Goal: Communication & Community: Answer question/provide support

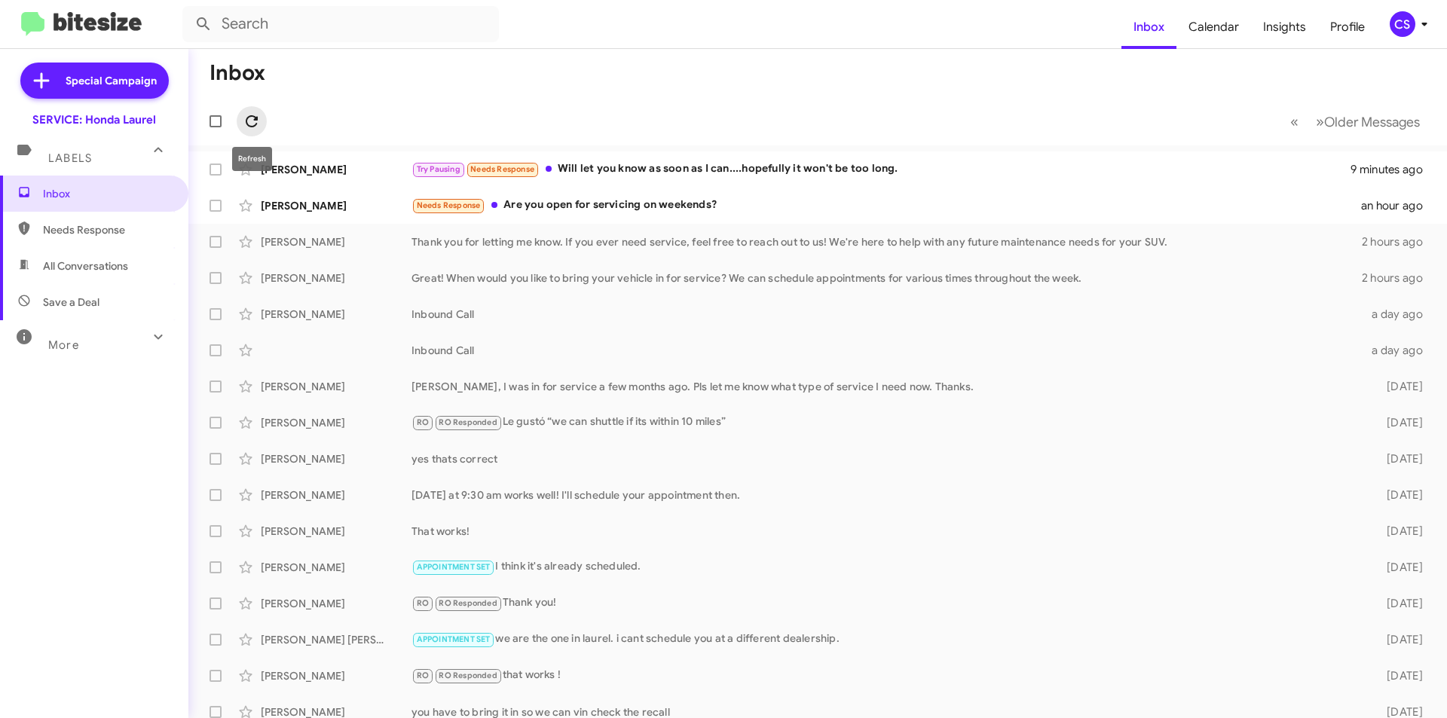
click at [250, 120] on icon at bounding box center [252, 121] width 18 height 18
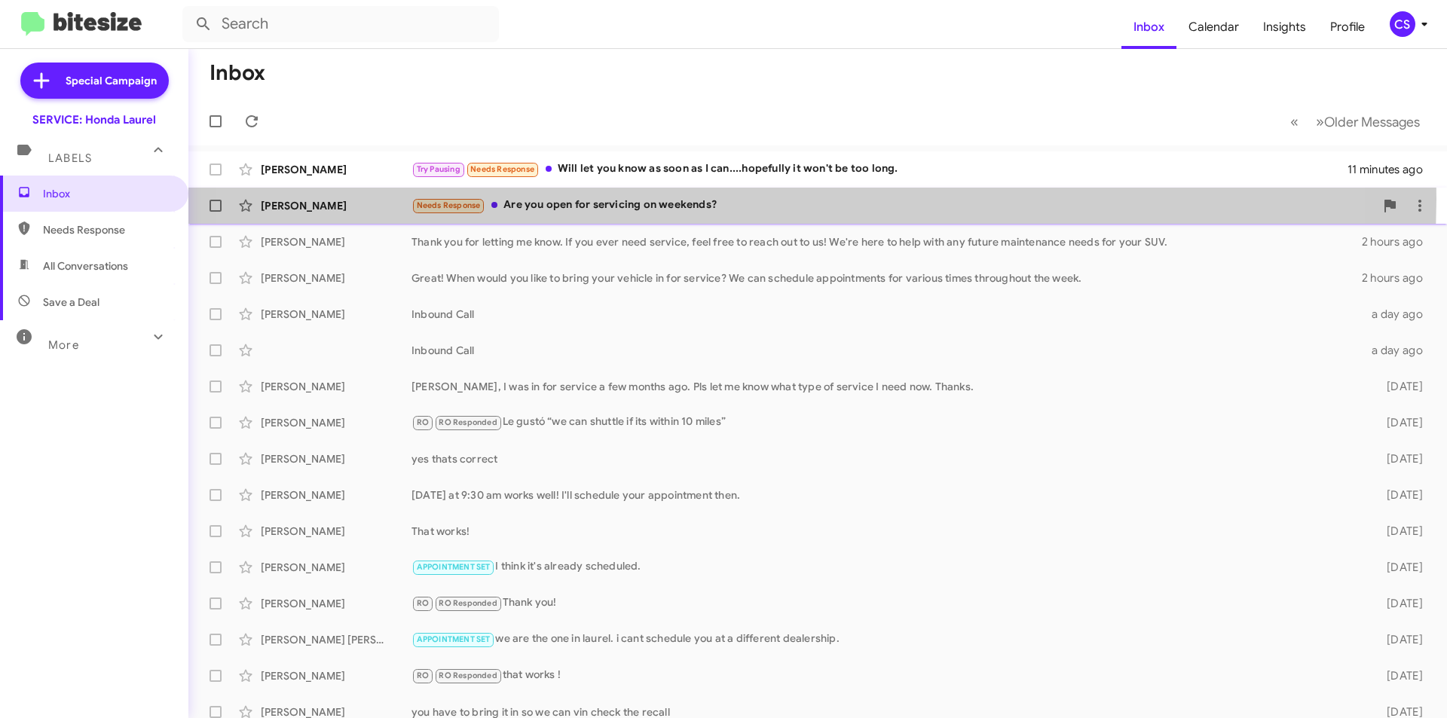
click at [730, 200] on div "Needs Response Are you open for servicing on weekends?" at bounding box center [892, 205] width 963 height 17
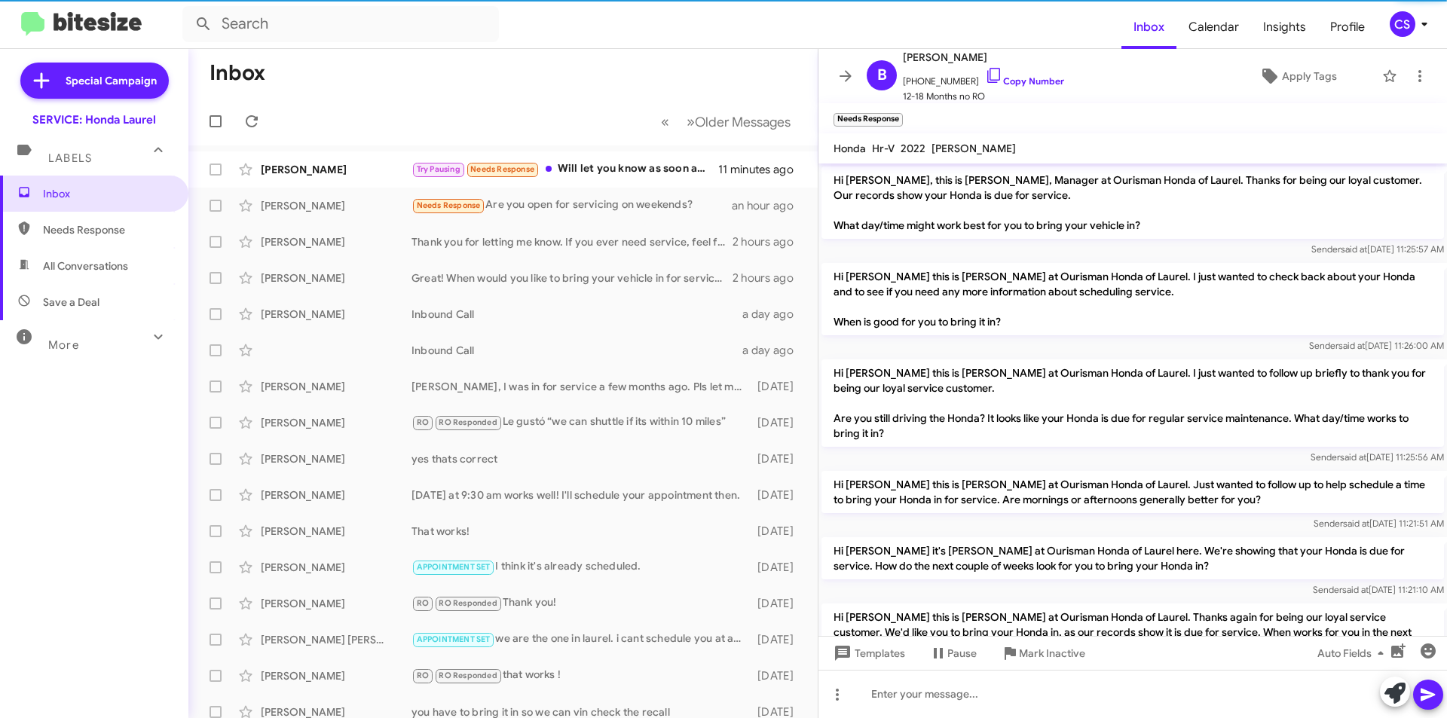
scroll to position [379, 0]
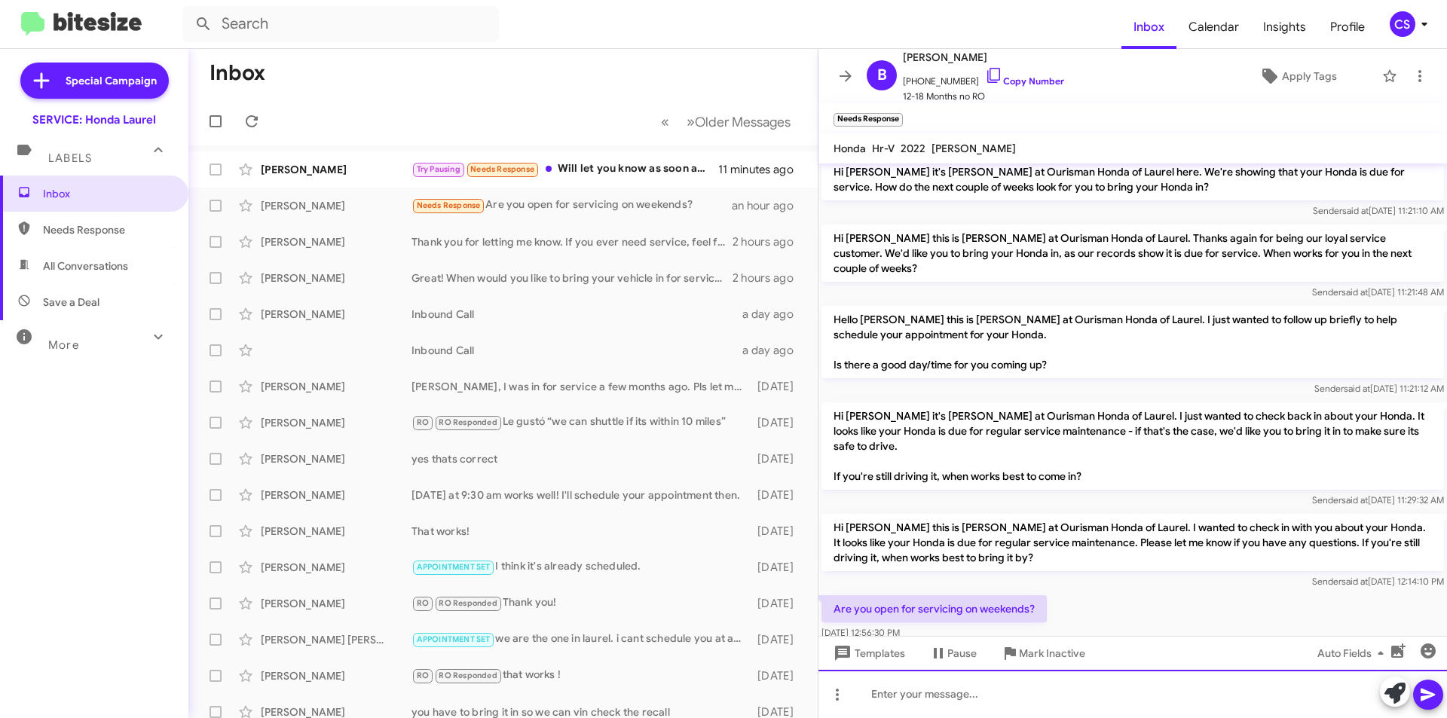
click at [936, 690] on div at bounding box center [1132, 694] width 628 height 48
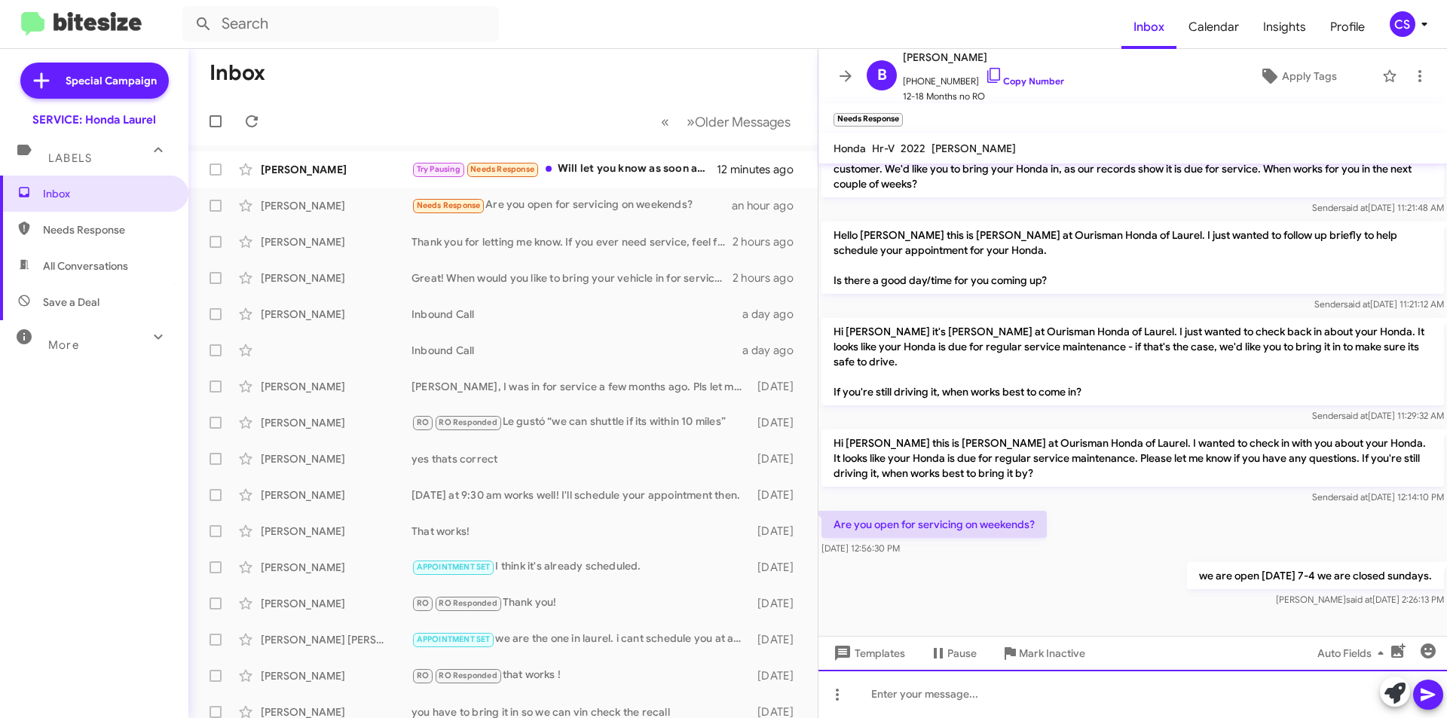
scroll to position [464, 0]
click at [903, 112] on span "×" at bounding box center [900, 112] width 12 height 18
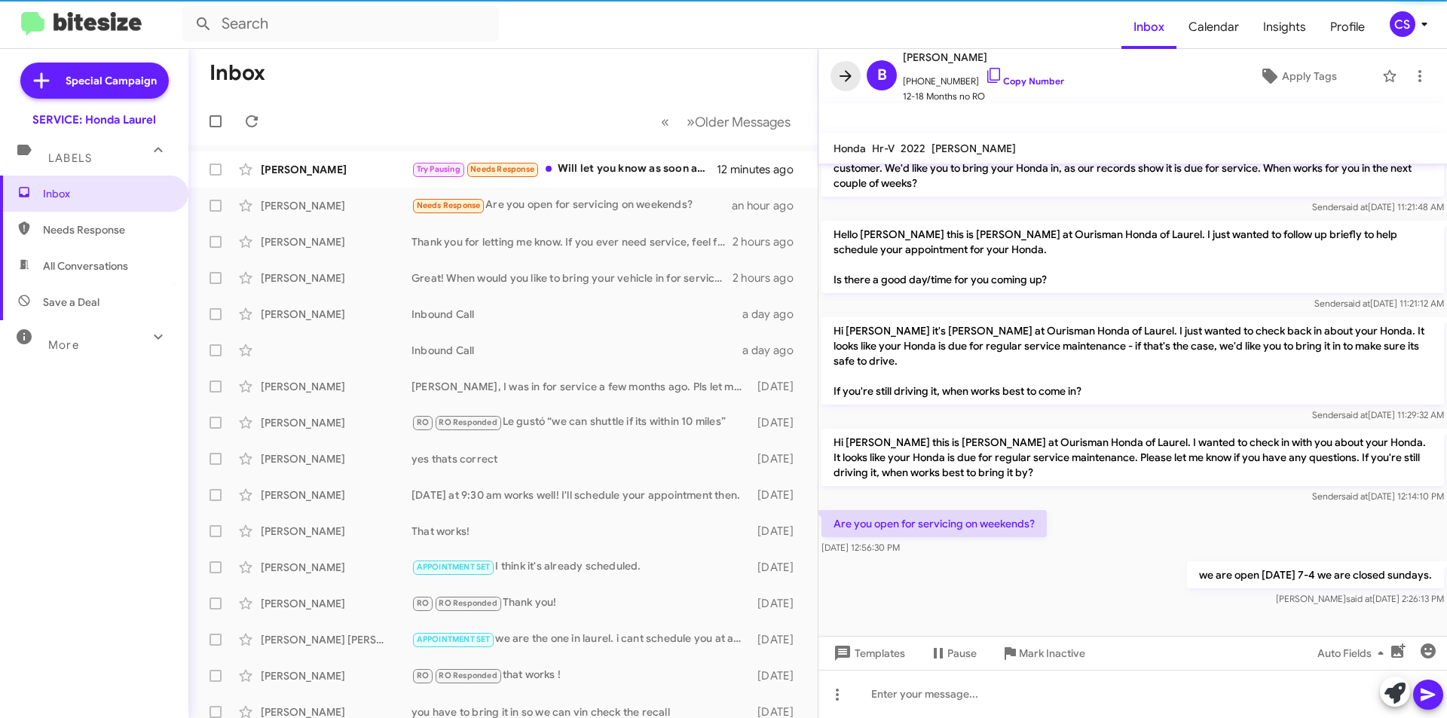
click at [859, 78] on span at bounding box center [845, 76] width 30 height 18
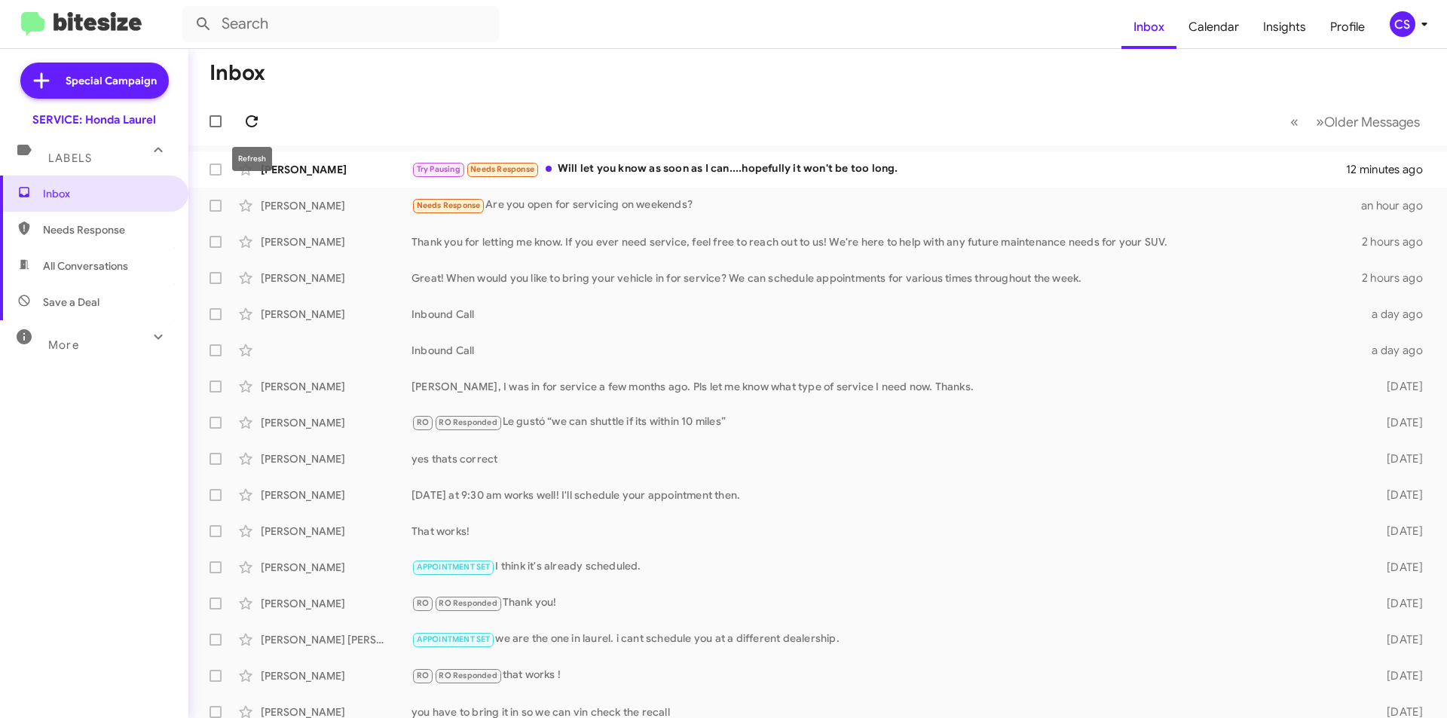
click at [247, 116] on icon at bounding box center [252, 121] width 18 height 18
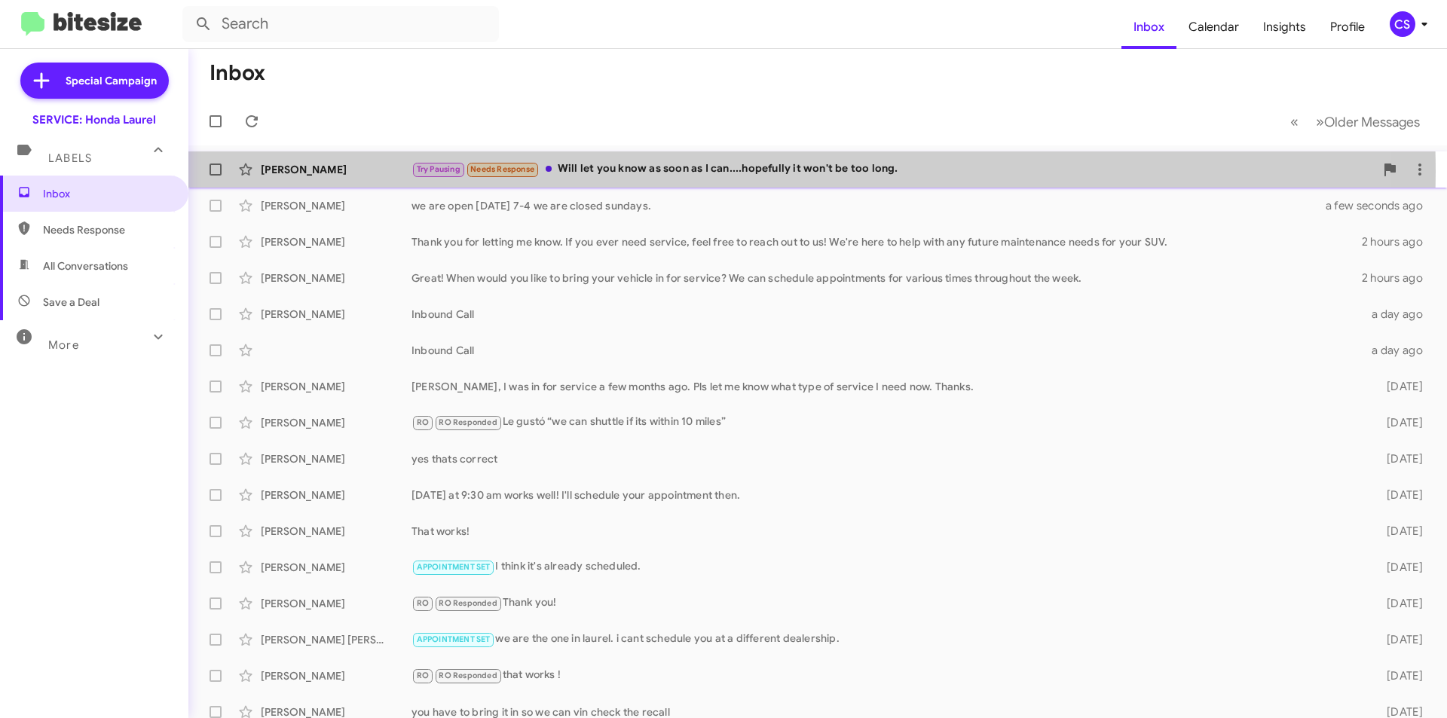
click at [647, 172] on div "Try Pausing Needs Response Will let you know as soon as I can....hopefully it w…" at bounding box center [892, 169] width 963 height 17
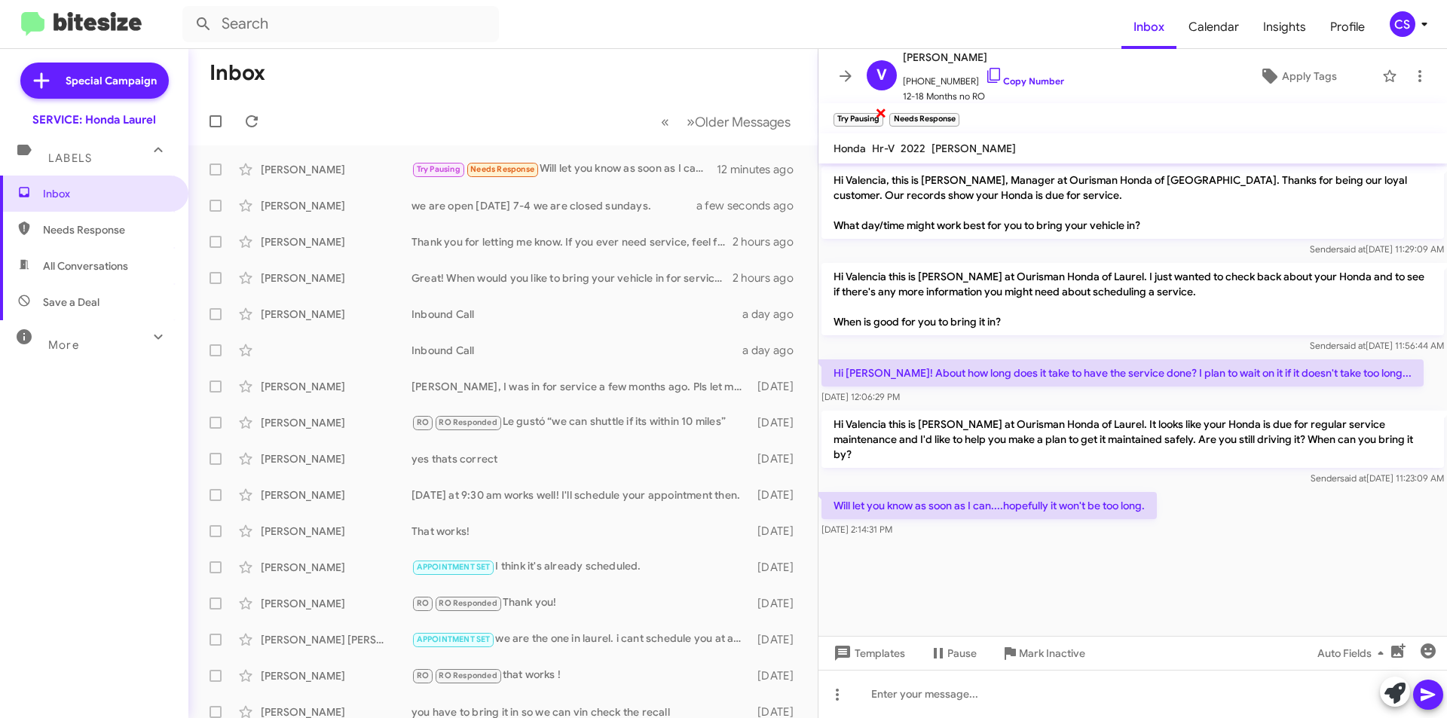
click at [879, 111] on span "×" at bounding box center [881, 112] width 12 height 18
click at [899, 114] on span "×" at bounding box center [900, 112] width 12 height 18
click at [848, 75] on icon at bounding box center [845, 75] width 12 height 11
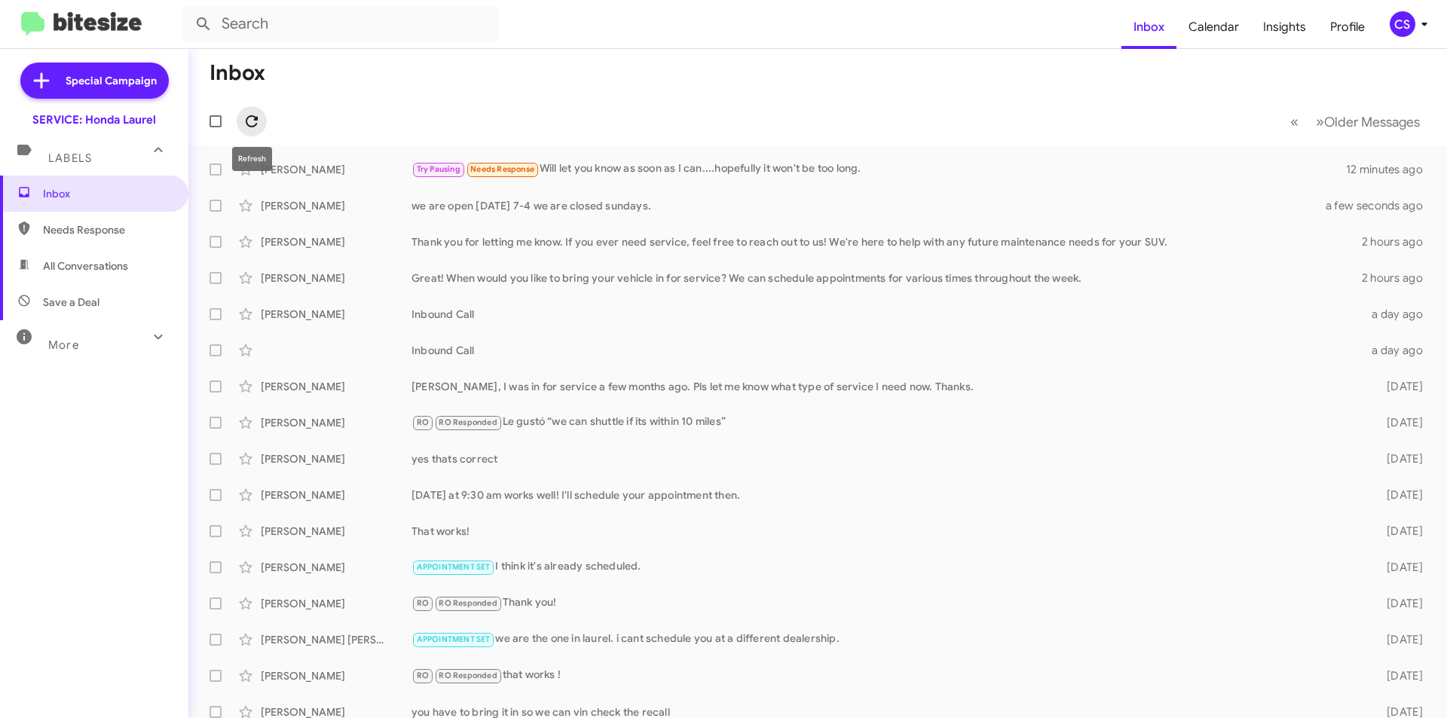
drag, startPoint x: 250, startPoint y: 109, endPoint x: 249, endPoint y: 116, distance: 7.6
click at [249, 113] on button at bounding box center [252, 121] width 30 height 30
